Goal: Browse casually: Explore the website without a specific task or goal

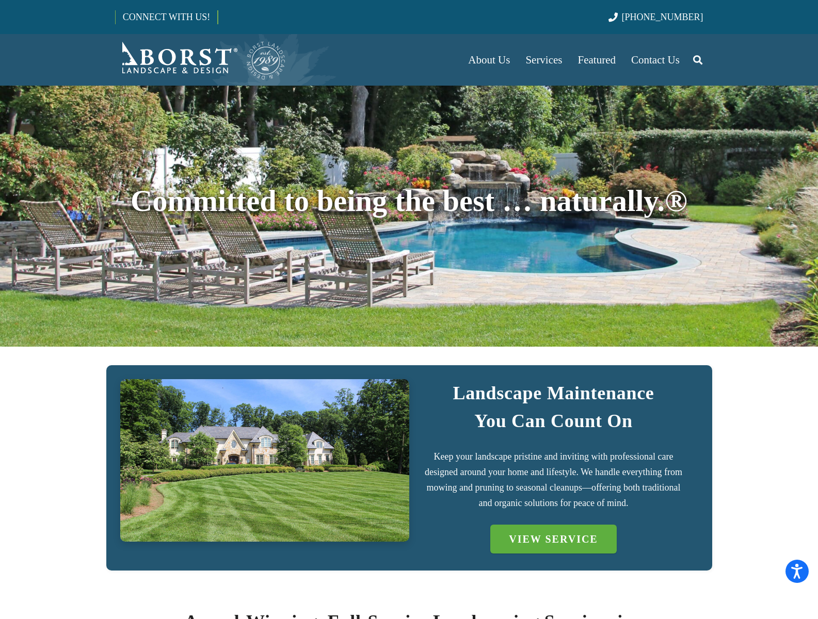
click at [200, 60] on img "Borst-Logo" at bounding box center [200, 59] width 171 height 41
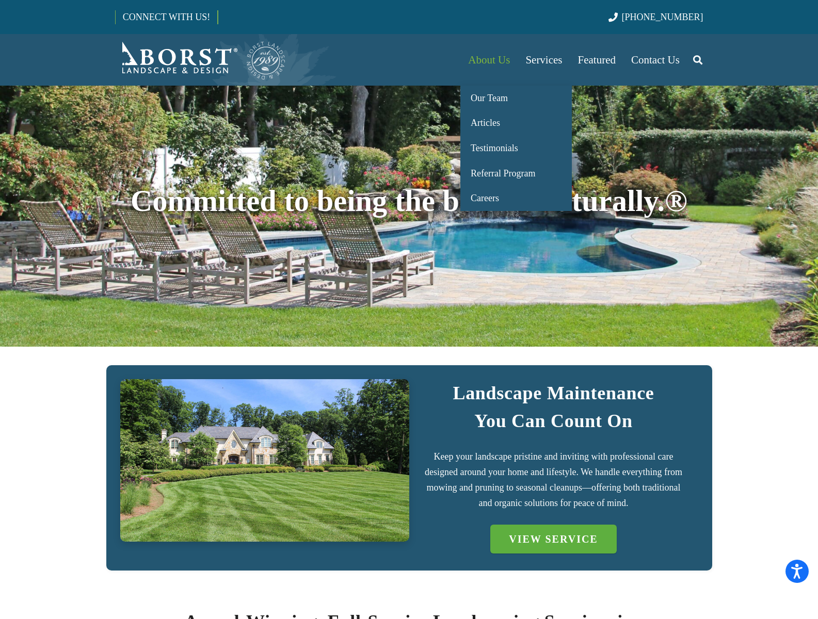
click at [488, 60] on span "About Us" at bounding box center [489, 60] width 42 height 12
